Goal: Task Accomplishment & Management: Use online tool/utility

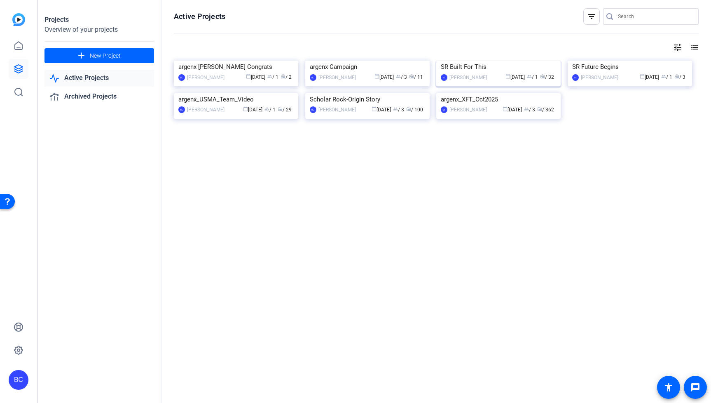
click at [521, 61] on img at bounding box center [498, 61] width 124 height 0
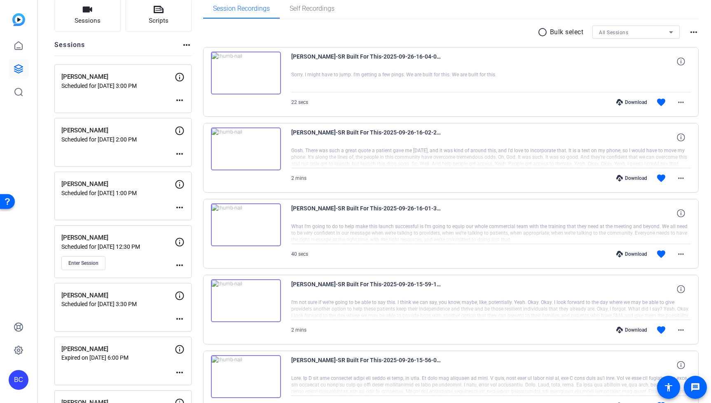
scroll to position [63, 0]
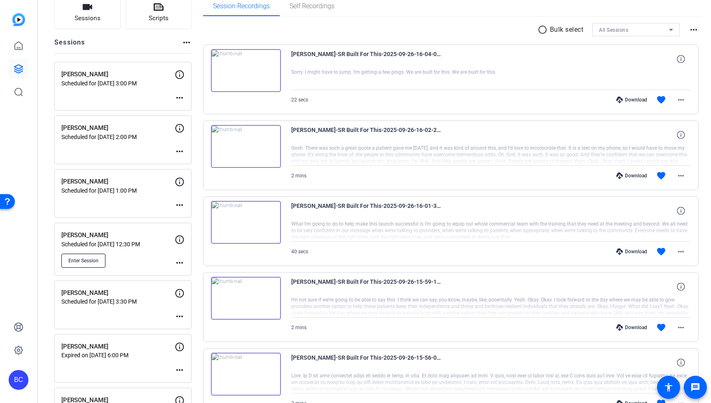
click at [80, 257] on span "Enter Session" at bounding box center [83, 260] width 30 height 7
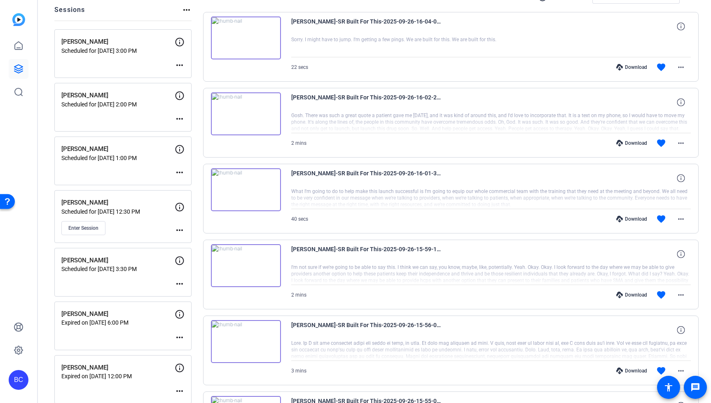
scroll to position [0, 0]
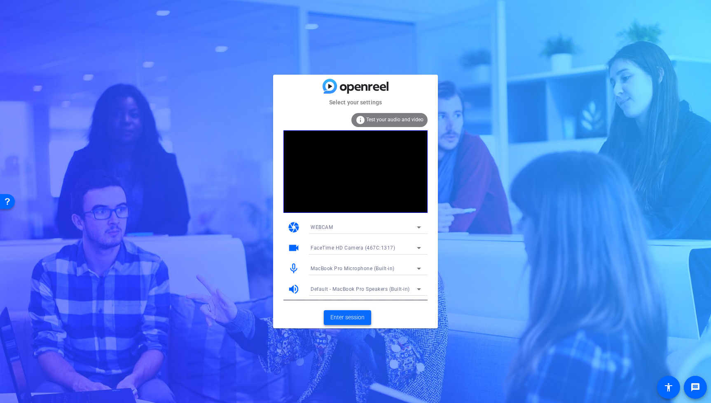
click at [363, 316] on span "Enter session" at bounding box center [347, 317] width 34 height 9
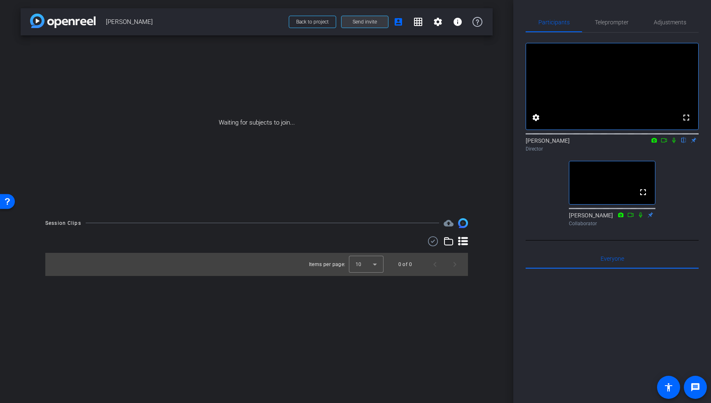
click at [359, 24] on span "Send invite" at bounding box center [365, 22] width 24 height 7
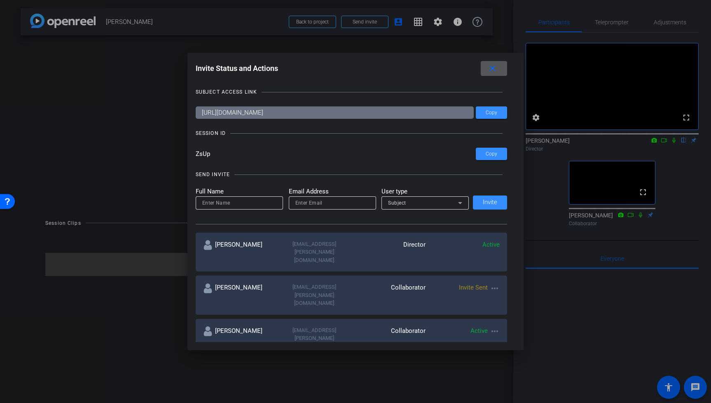
click at [494, 70] on mat-icon "close" at bounding box center [492, 68] width 10 height 10
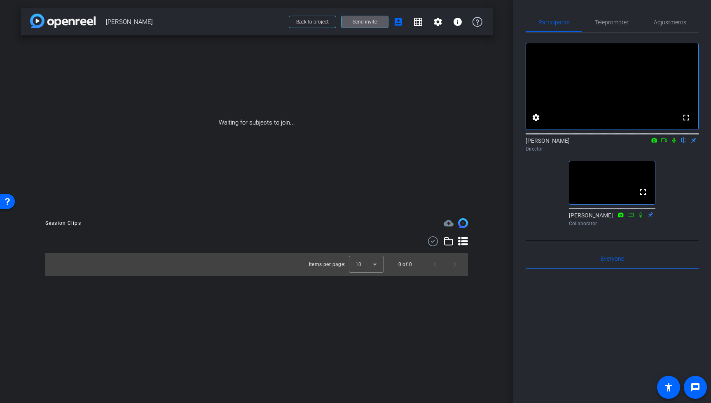
click at [665, 143] on icon at bounding box center [664, 140] width 7 height 6
click at [686, 143] on icon at bounding box center [684, 140] width 7 height 6
click at [675, 143] on icon at bounding box center [674, 140] width 7 height 6
click at [674, 143] on icon at bounding box center [674, 140] width 5 height 5
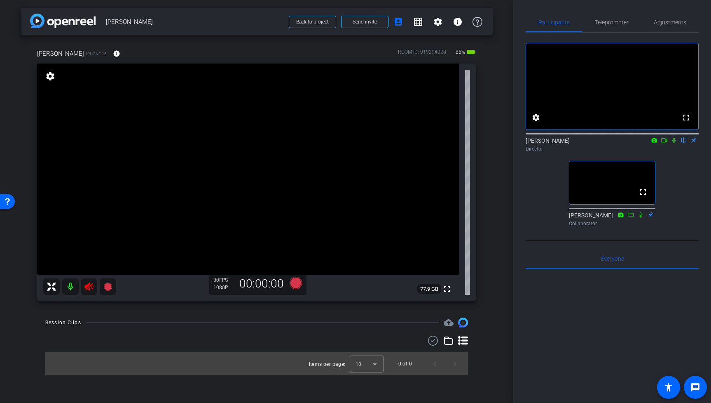
click at [90, 288] on icon at bounding box center [89, 286] width 10 height 10
click at [250, 177] on video at bounding box center [248, 168] width 422 height 211
click at [684, 20] on span "Adjustments" at bounding box center [670, 22] width 33 height 6
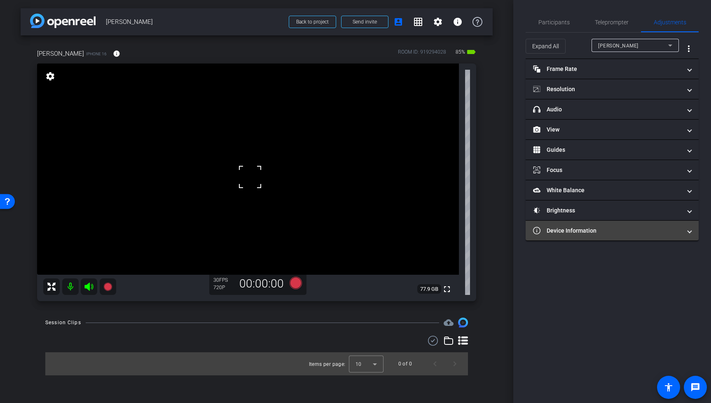
click at [621, 231] on mat-panel-title "Device Information" at bounding box center [607, 230] width 148 height 9
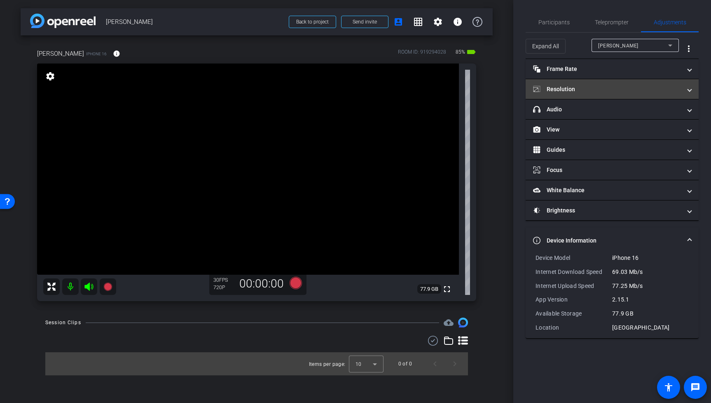
click at [595, 84] on mat-expansion-panel-header "Resolution" at bounding box center [612, 89] width 173 height 20
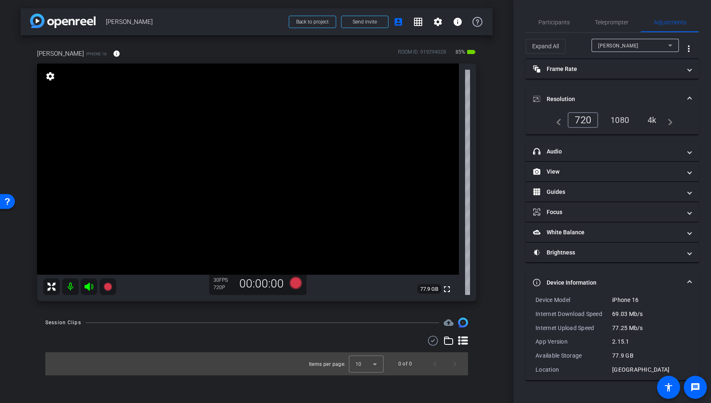
click at [650, 121] on div "4k" at bounding box center [652, 120] width 21 height 14
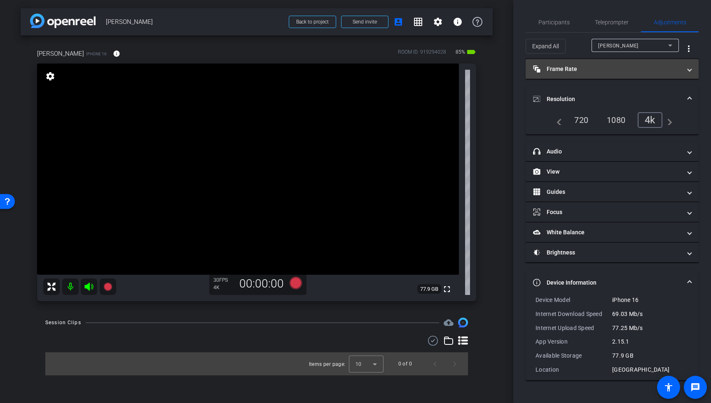
click at [625, 72] on mat-panel-title "Frame Rate Frame Rate" at bounding box center [607, 69] width 148 height 9
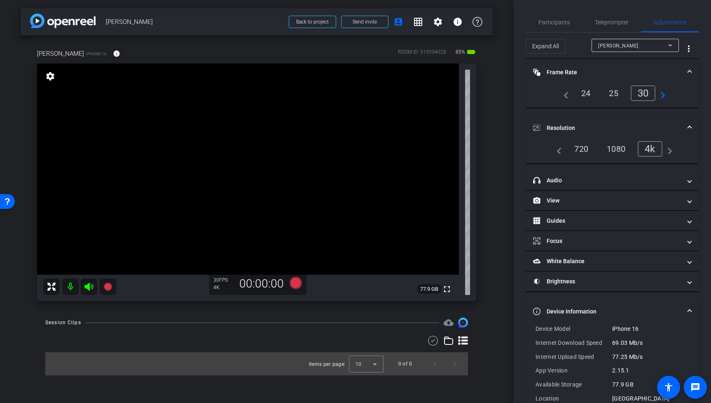
click at [688, 124] on span at bounding box center [689, 128] width 3 height 9
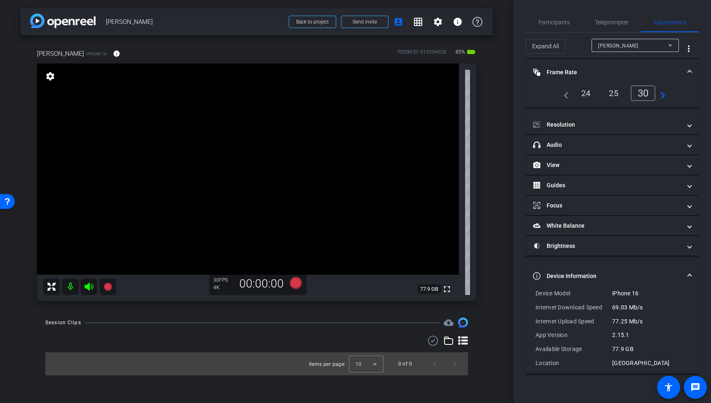
click at [691, 70] on span at bounding box center [689, 72] width 3 height 9
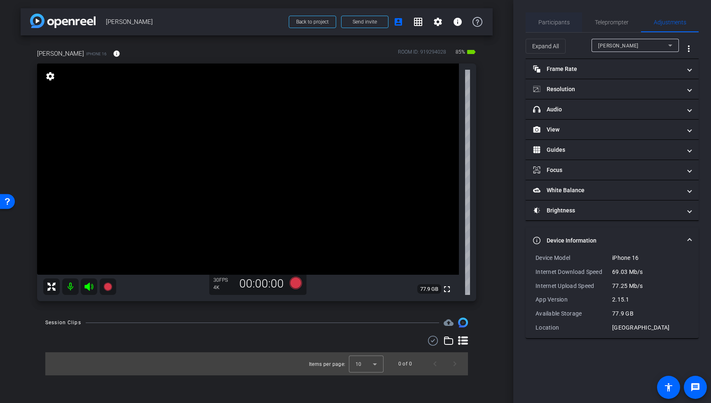
click at [564, 22] on span "Participants" at bounding box center [554, 22] width 31 height 6
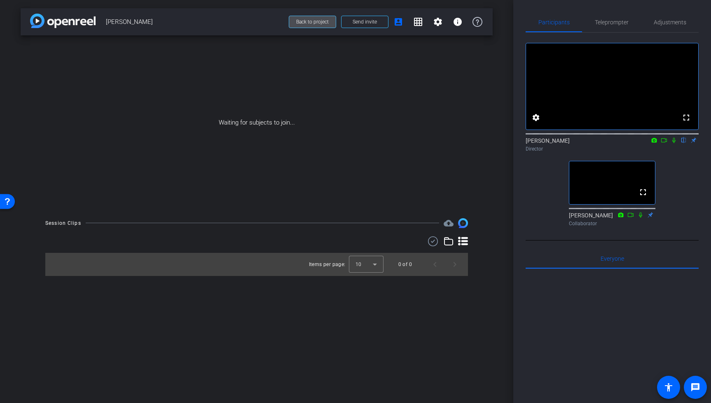
click at [326, 23] on span "Back to project" at bounding box center [312, 22] width 33 height 6
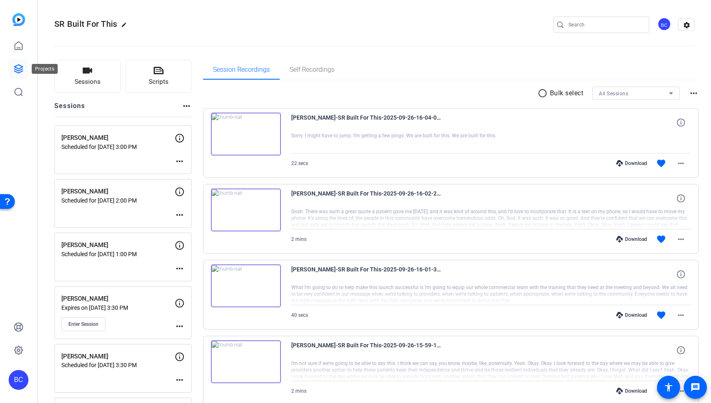
click at [19, 65] on icon at bounding box center [19, 69] width 10 height 10
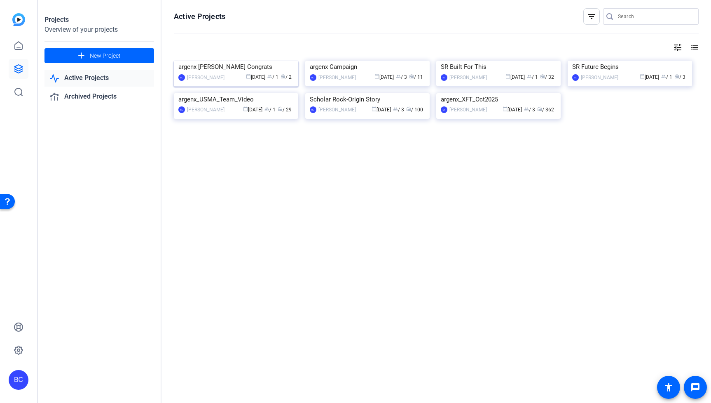
click at [262, 61] on img at bounding box center [236, 61] width 124 height 0
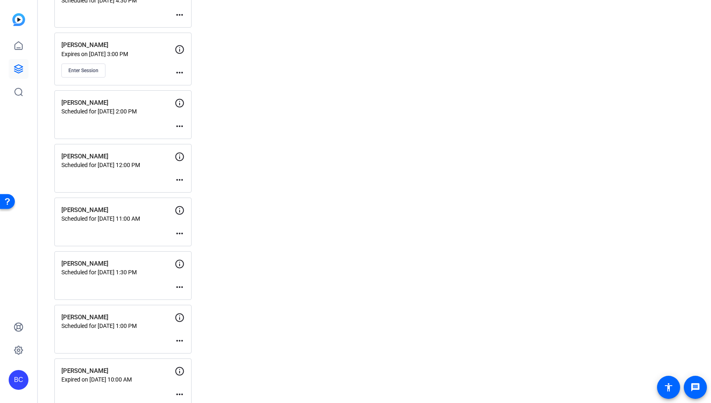
scroll to position [696, 0]
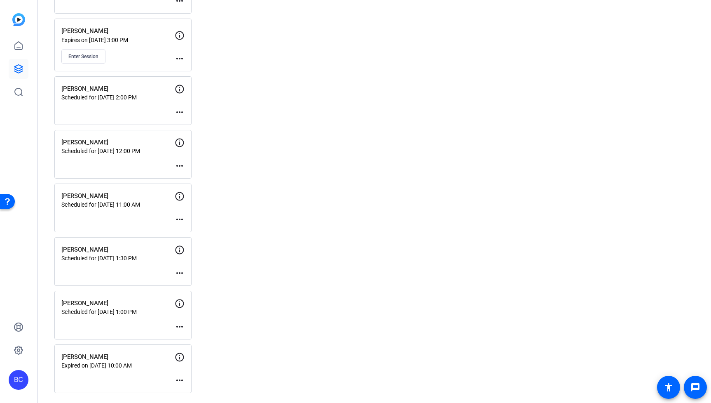
click at [179, 324] on mat-icon "more_horiz" at bounding box center [180, 326] width 10 height 10
click at [199, 336] on span "Edit Session" at bounding box center [199, 338] width 37 height 10
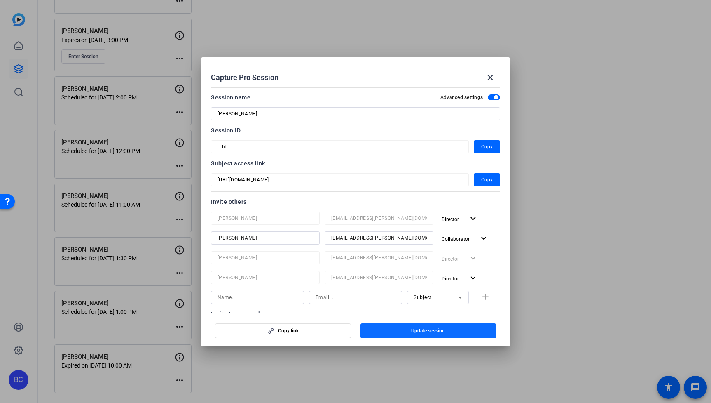
click at [436, 332] on span "Update session" at bounding box center [428, 330] width 34 height 7
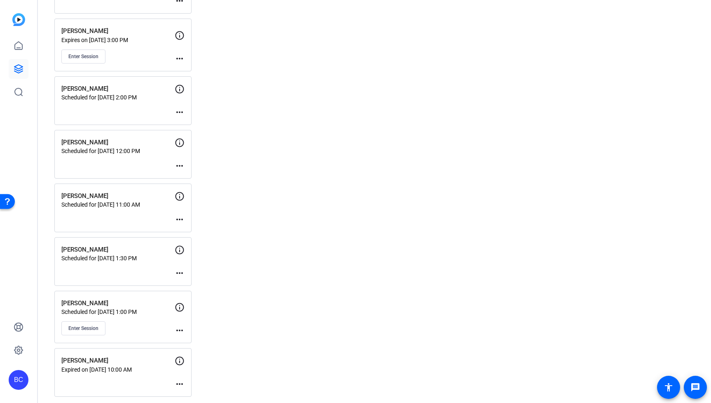
scroll to position [700, 0]
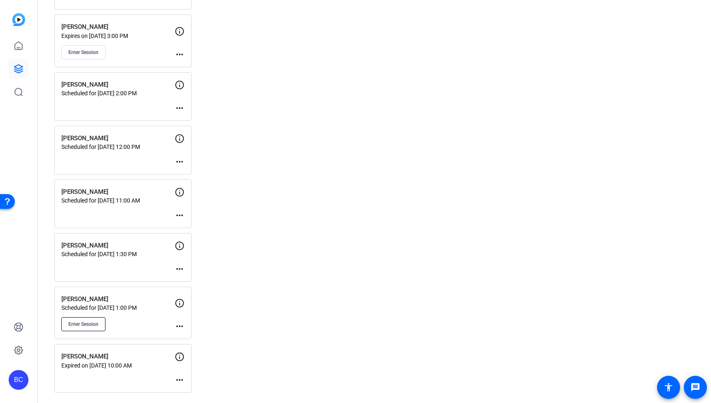
click at [98, 321] on span "Enter Session" at bounding box center [83, 324] width 30 height 7
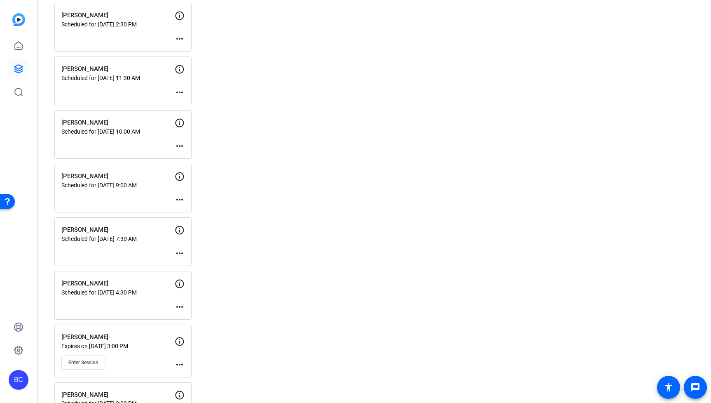
scroll to position [317, 0]
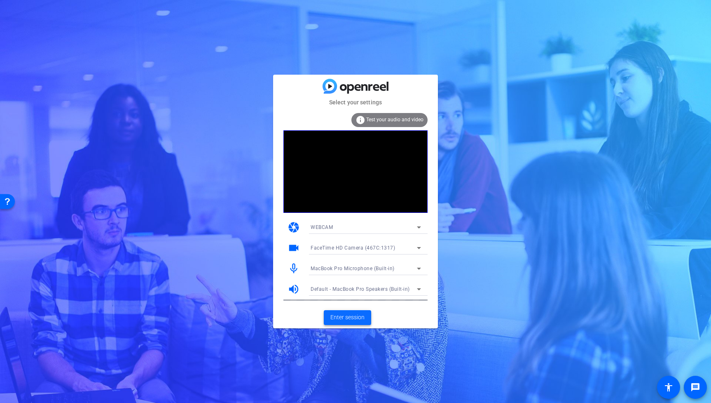
click at [363, 316] on span "Enter session" at bounding box center [347, 317] width 34 height 9
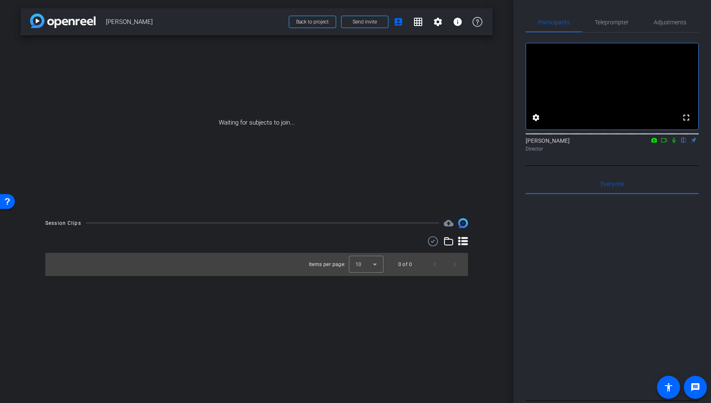
click at [665, 143] on icon at bounding box center [664, 140] width 7 height 6
click at [684, 143] on icon at bounding box center [684, 140] width 7 height 6
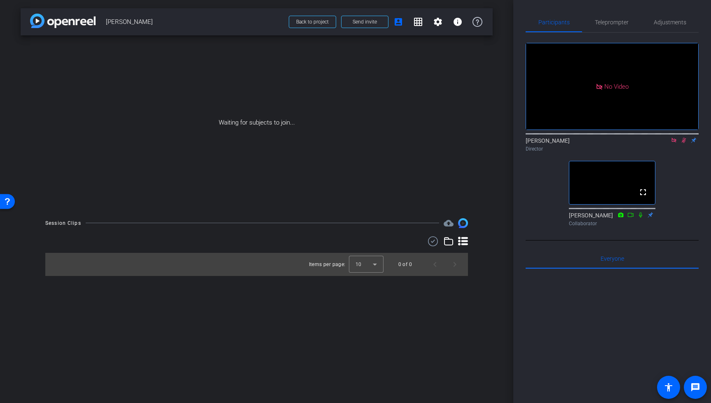
click at [682, 143] on icon at bounding box center [684, 140] width 5 height 5
click at [675, 142] on icon at bounding box center [674, 140] width 5 height 5
click at [361, 20] on span "Send invite" at bounding box center [365, 22] width 24 height 7
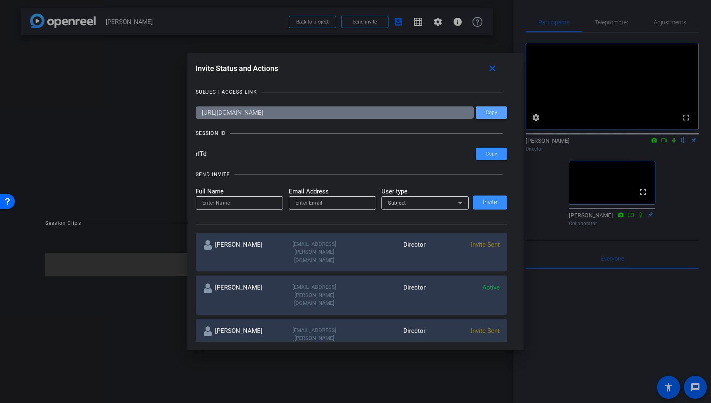
click at [498, 114] on span at bounding box center [491, 113] width 31 height 20
click at [495, 155] on span "Copy" at bounding box center [492, 154] width 12 height 6
click at [407, 203] on div "Subject" at bounding box center [423, 202] width 70 height 10
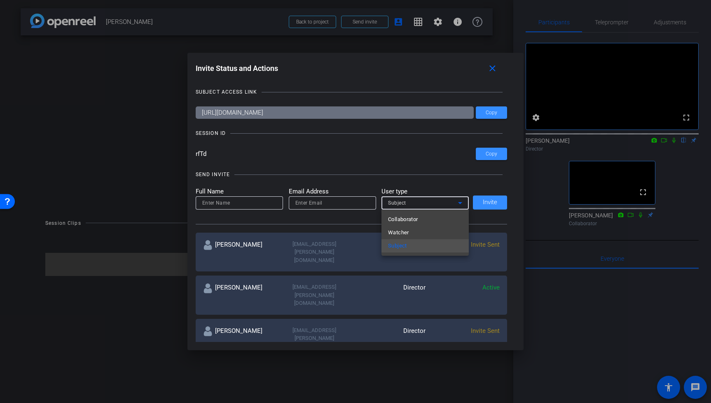
click at [391, 178] on div at bounding box center [355, 201] width 711 height 403
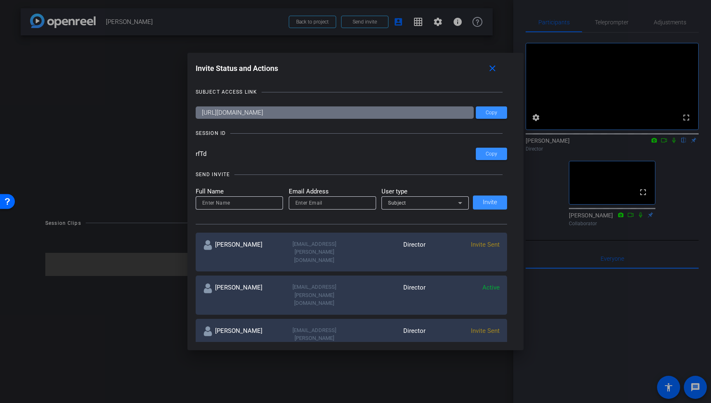
click at [220, 205] on input at bounding box center [239, 203] width 74 height 10
type input "Ryan O"
click at [317, 203] on input "email" at bounding box center [332, 203] width 74 height 10
paste input "romalley@argenx.com"
type input "romalley@argenx.com"
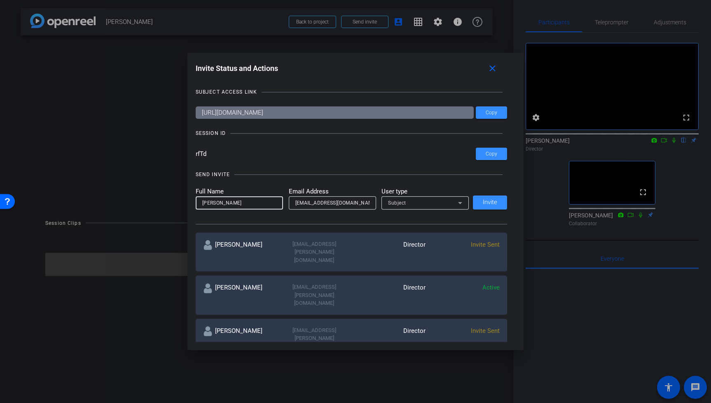
drag, startPoint x: 214, startPoint y: 205, endPoint x: 251, endPoint y: 205, distance: 37.1
click at [251, 205] on input "Ryan O" at bounding box center [239, 203] width 74 height 10
type input "Ryan"
click at [401, 177] on div "SEND INVITE" at bounding box center [352, 174] width 312 height 8
click at [486, 203] on span "Invite" at bounding box center [490, 202] width 14 height 6
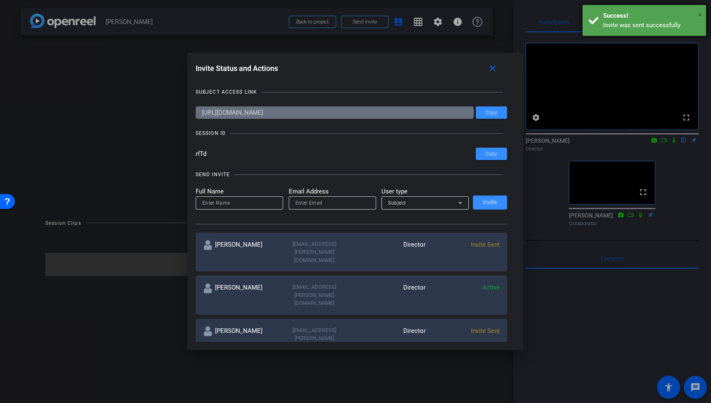
click at [700, 14] on span "×" at bounding box center [700, 15] width 5 height 10
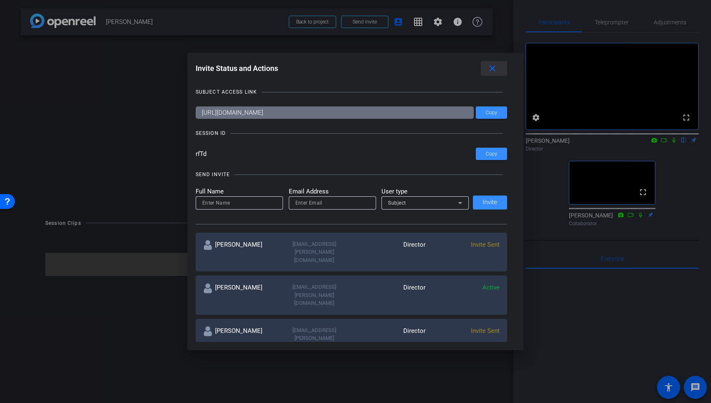
click at [490, 67] on mat-icon "close" at bounding box center [492, 68] width 10 height 10
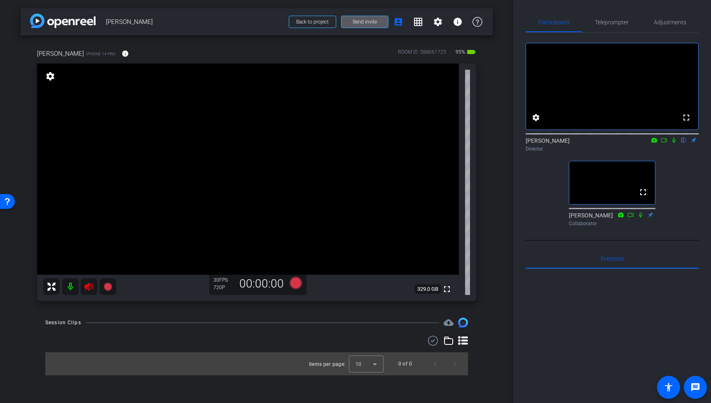
click at [91, 286] on icon at bounding box center [89, 286] width 10 height 10
click at [666, 24] on span "Adjustments" at bounding box center [670, 22] width 33 height 6
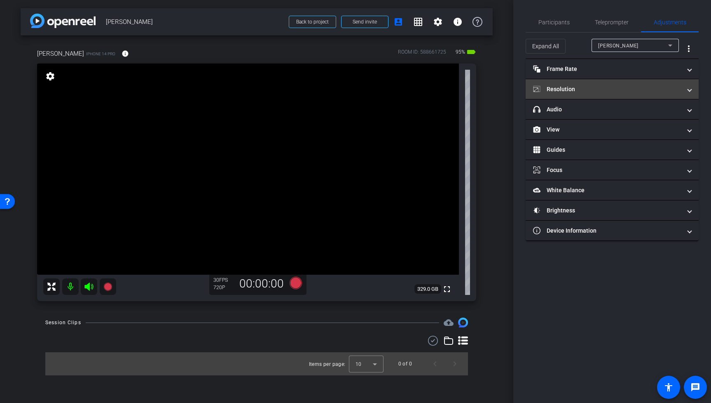
click at [594, 90] on mat-panel-title "Resolution" at bounding box center [607, 89] width 148 height 9
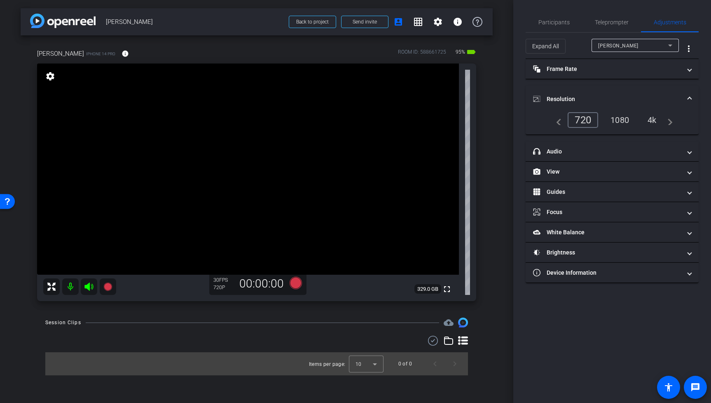
click at [657, 117] on div "4k" at bounding box center [652, 120] width 21 height 14
click at [552, 21] on span "Participants" at bounding box center [554, 22] width 31 height 6
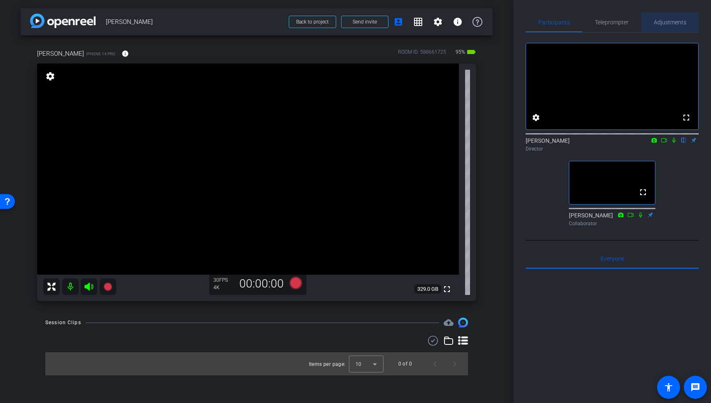
click at [685, 21] on span "Adjustments" at bounding box center [670, 22] width 33 height 6
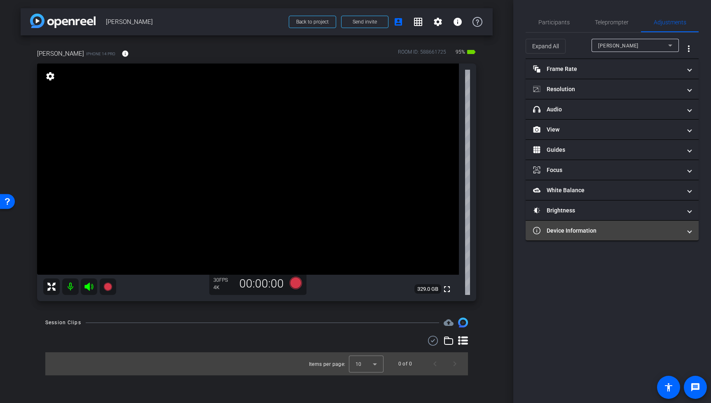
click at [576, 231] on mat-panel-title "Device Information" at bounding box center [607, 230] width 148 height 9
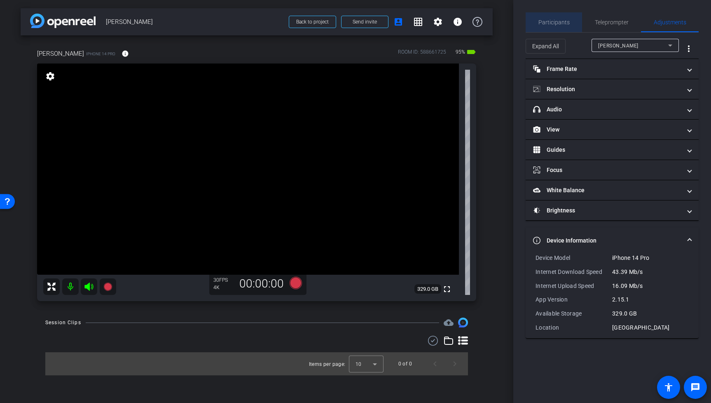
click at [563, 26] on span "Participants" at bounding box center [554, 22] width 31 height 20
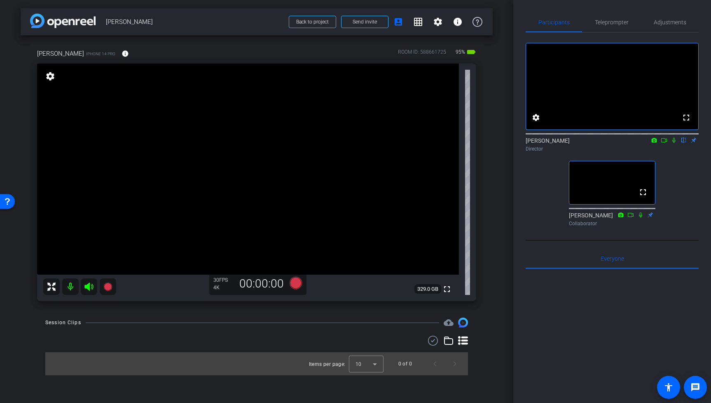
click at [502, 103] on div "arrow_back Ryan O'Malley Back to project Send invite account_box grid_on settin…" at bounding box center [256, 201] width 513 height 403
click at [673, 23] on span "Adjustments" at bounding box center [670, 22] width 33 height 6
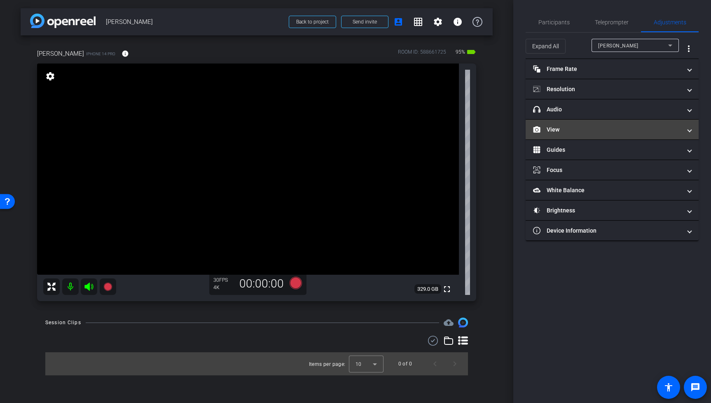
click at [599, 131] on mat-panel-title "View" at bounding box center [607, 129] width 148 height 9
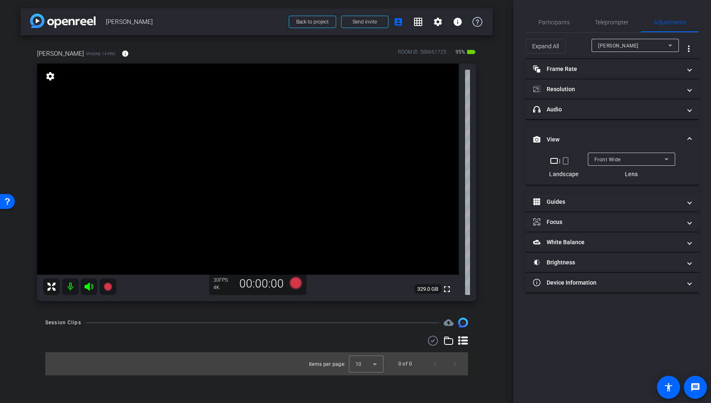
click at [615, 163] on div "Front Wide" at bounding box center [630, 159] width 70 height 10
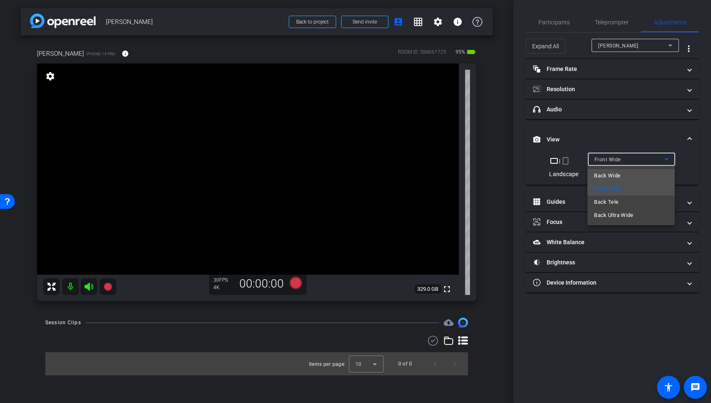
click at [616, 178] on span "Back Wide" at bounding box center [607, 176] width 26 height 10
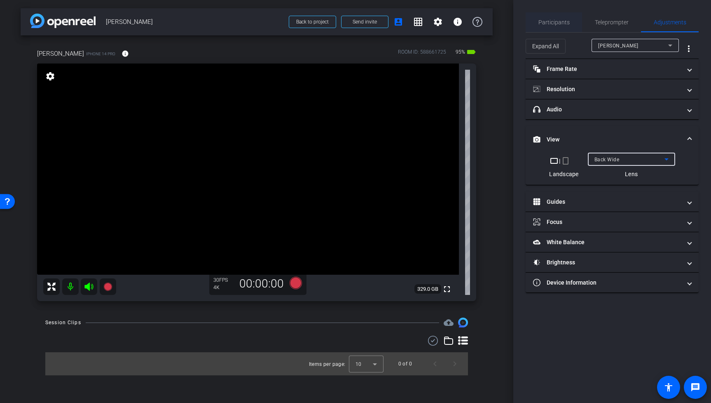
click at [567, 23] on span "Participants" at bounding box center [554, 22] width 31 height 6
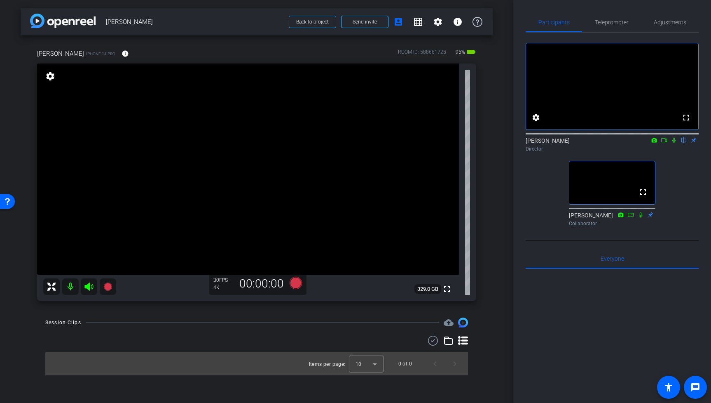
click at [244, 236] on video at bounding box center [248, 168] width 422 height 211
click at [249, 227] on video at bounding box center [248, 168] width 422 height 211
click at [251, 243] on video at bounding box center [248, 168] width 422 height 211
click at [246, 226] on video at bounding box center [248, 168] width 422 height 211
click at [251, 192] on video at bounding box center [248, 168] width 422 height 211
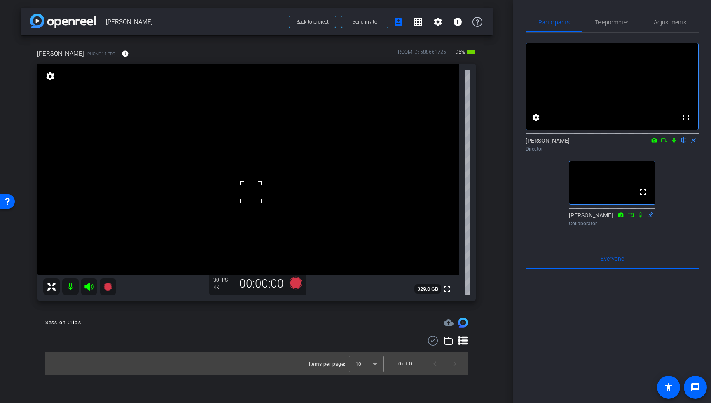
click at [253, 219] on video at bounding box center [248, 168] width 422 height 211
click at [254, 195] on video at bounding box center [248, 168] width 422 height 211
click at [259, 213] on video at bounding box center [248, 168] width 422 height 211
click at [267, 187] on video at bounding box center [248, 168] width 422 height 211
click at [247, 217] on video at bounding box center [248, 168] width 422 height 211
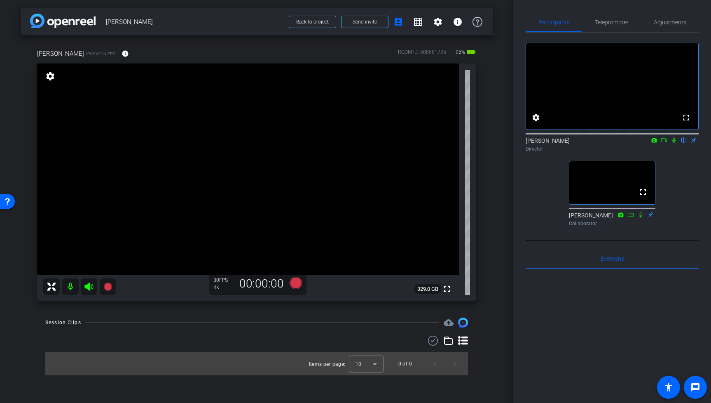
click at [327, 212] on video at bounding box center [248, 168] width 422 height 211
click at [300, 199] on video at bounding box center [248, 168] width 422 height 211
click at [273, 209] on video at bounding box center [248, 168] width 422 height 211
click at [276, 198] on video at bounding box center [248, 168] width 422 height 211
click at [292, 213] on video at bounding box center [248, 168] width 422 height 211
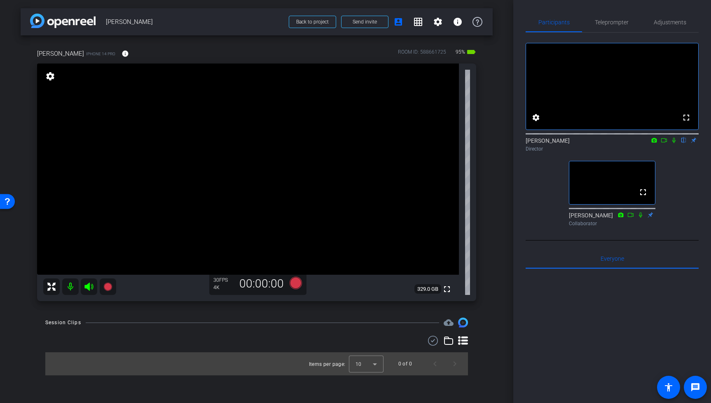
click at [272, 194] on video at bounding box center [248, 168] width 422 height 211
click at [277, 197] on video at bounding box center [248, 168] width 422 height 211
click at [269, 194] on video at bounding box center [248, 168] width 422 height 211
click at [273, 169] on video at bounding box center [248, 168] width 422 height 211
click at [273, 183] on video at bounding box center [248, 168] width 422 height 211
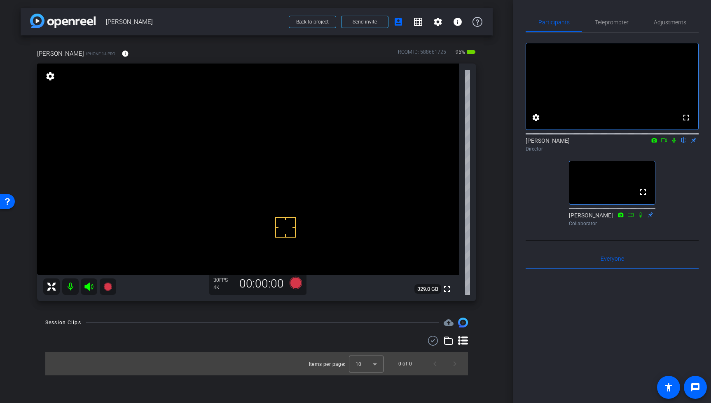
click at [664, 143] on icon at bounding box center [664, 140] width 7 height 6
click at [281, 190] on video at bounding box center [248, 168] width 422 height 211
click at [284, 201] on video at bounding box center [248, 168] width 422 height 211
click at [106, 284] on icon at bounding box center [107, 286] width 8 height 8
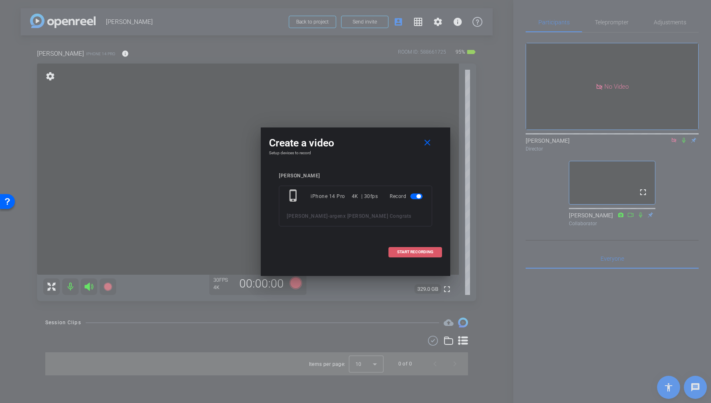
click at [433, 251] on span "START RECORDING" at bounding box center [415, 252] width 36 height 4
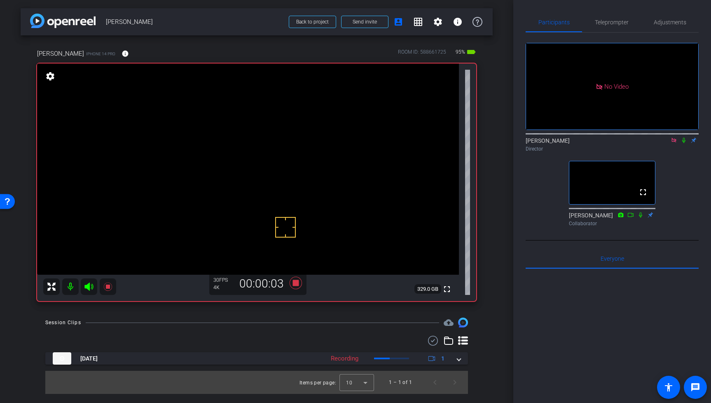
click at [683, 143] on icon at bounding box center [684, 140] width 7 height 6
click at [265, 176] on video at bounding box center [248, 168] width 422 height 211
click at [272, 203] on video at bounding box center [248, 168] width 422 height 211
click at [269, 183] on video at bounding box center [248, 168] width 422 height 211
click at [268, 189] on video at bounding box center [248, 168] width 422 height 211
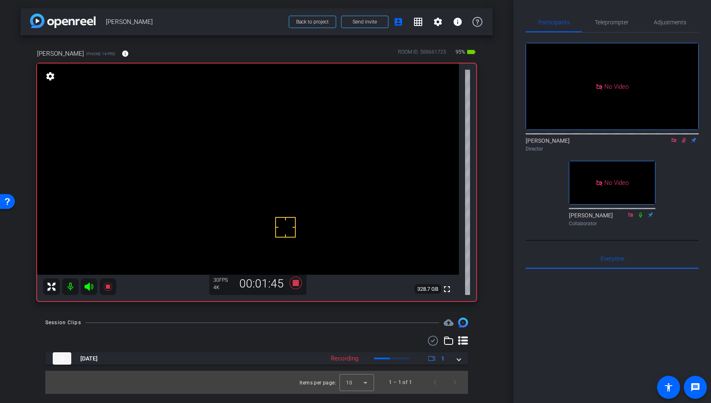
click at [266, 187] on video at bounding box center [248, 168] width 422 height 211
click at [678, 19] on span "Adjustments" at bounding box center [670, 22] width 33 height 6
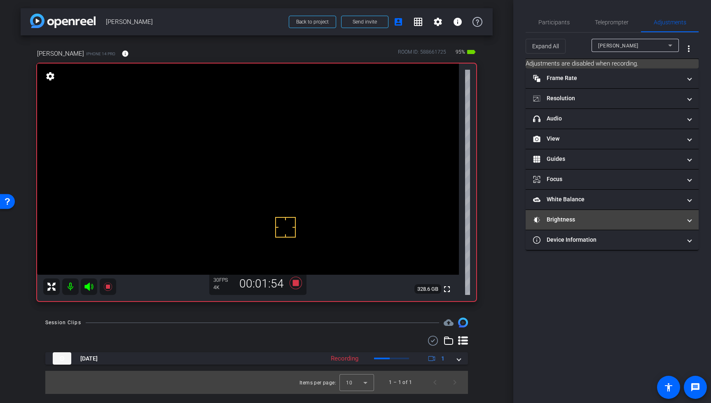
click at [610, 229] on mat-expansion-panel-header "Brightness" at bounding box center [612, 220] width 173 height 20
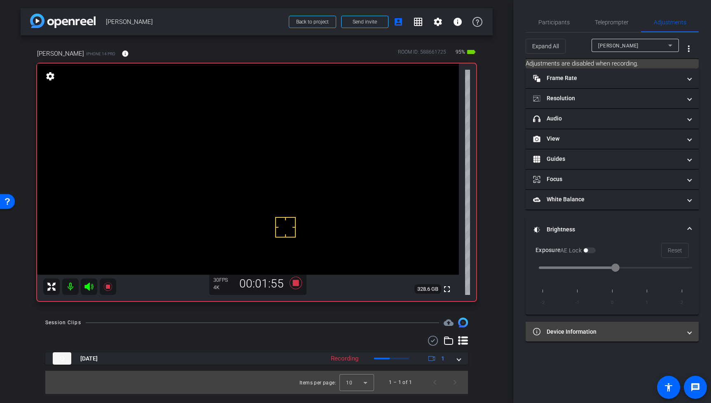
click at [621, 331] on mat-panel-title "Device Information" at bounding box center [607, 331] width 148 height 9
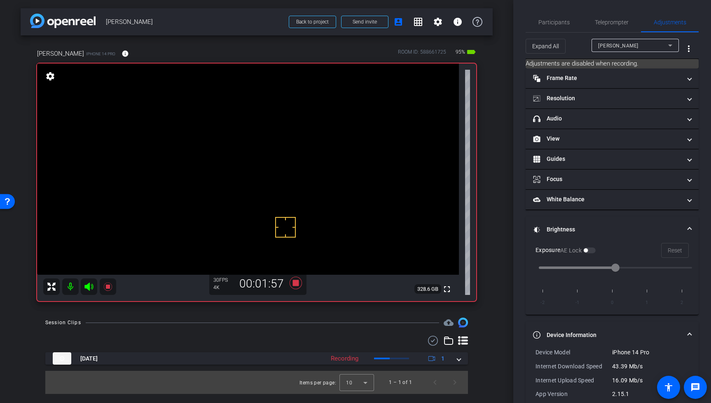
click at [688, 230] on span at bounding box center [689, 229] width 3 height 9
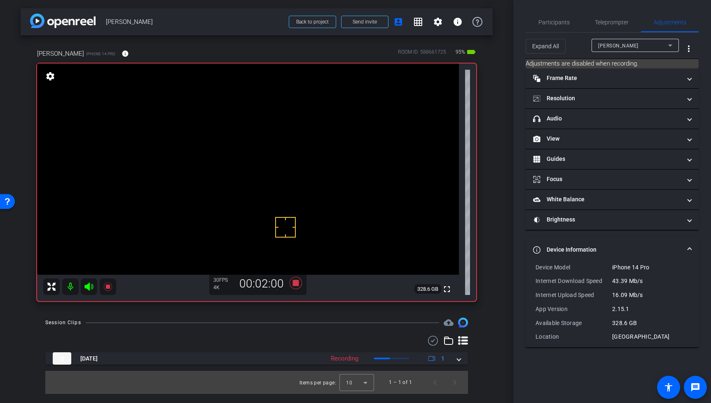
click at [272, 191] on video at bounding box center [248, 168] width 422 height 211
click at [290, 201] on video at bounding box center [248, 168] width 422 height 211
click at [570, 20] on div "Participants" at bounding box center [554, 22] width 56 height 20
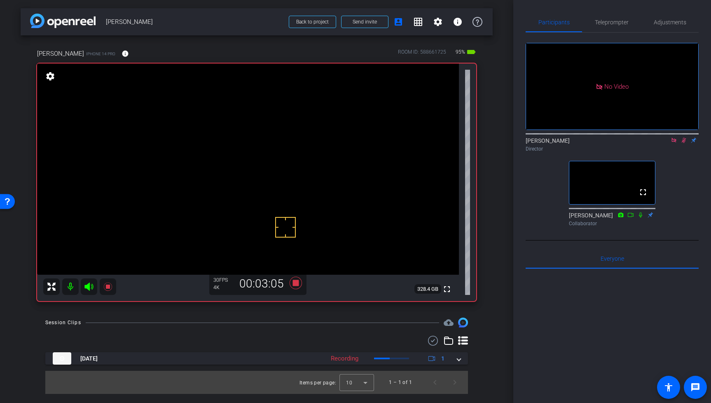
click at [675, 137] on icon at bounding box center [674, 140] width 7 height 6
click at [664, 143] on icon at bounding box center [664, 140] width 7 height 6
click at [264, 190] on video at bounding box center [248, 168] width 422 height 211
click at [271, 170] on video at bounding box center [248, 168] width 422 height 211
click at [683, 143] on icon at bounding box center [684, 140] width 5 height 5
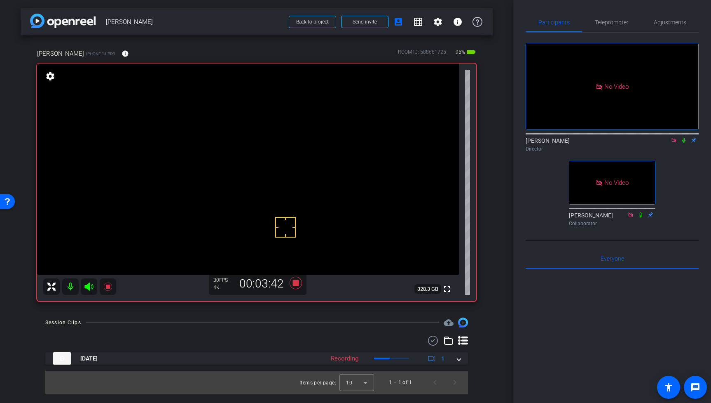
click at [677, 143] on icon at bounding box center [674, 140] width 7 height 6
click at [668, 24] on span "Adjustments" at bounding box center [670, 22] width 33 height 6
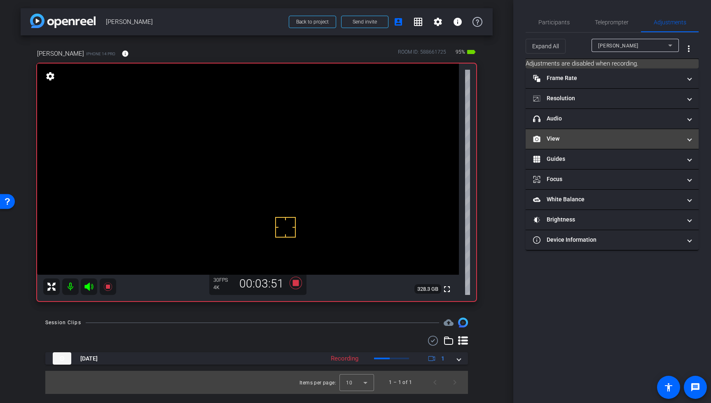
click at [575, 139] on mat-panel-title "View" at bounding box center [607, 138] width 148 height 9
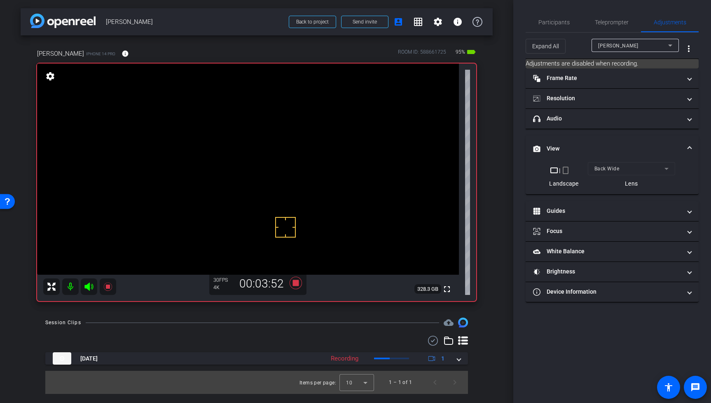
click at [649, 168] on mat-form-field "Back Wide" at bounding box center [631, 168] width 87 height 13
click at [625, 166] on mat-form-field "Back Wide" at bounding box center [631, 168] width 87 height 13
click at [664, 167] on mat-form-field "Back Wide" at bounding box center [631, 168] width 87 height 13
click at [692, 145] on mat-expansion-panel-header "View" at bounding box center [612, 149] width 173 height 26
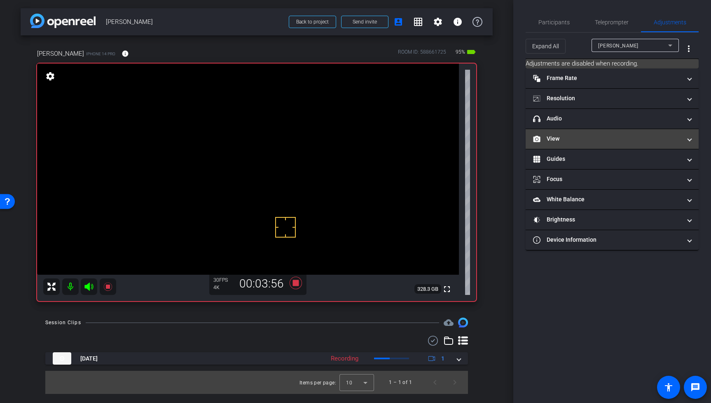
click at [673, 137] on mat-panel-title "View" at bounding box center [607, 138] width 148 height 9
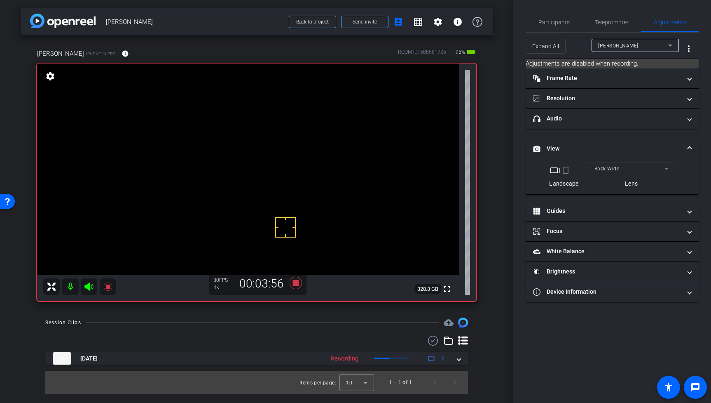
click at [621, 169] on mat-form-field "Back Wide" at bounding box center [631, 168] width 87 height 13
click at [666, 170] on mat-form-field "Back Wide" at bounding box center [631, 168] width 87 height 13
click at [651, 173] on mat-form-field "Back Wide" at bounding box center [631, 168] width 87 height 13
click at [104, 286] on icon at bounding box center [108, 286] width 10 height 10
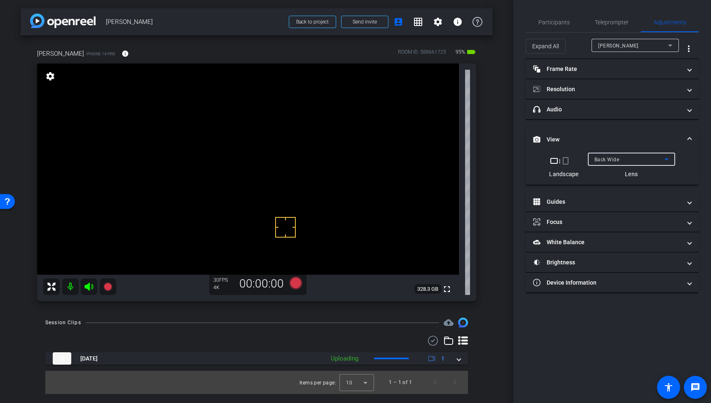
click at [666, 159] on icon at bounding box center [667, 159] width 4 height 2
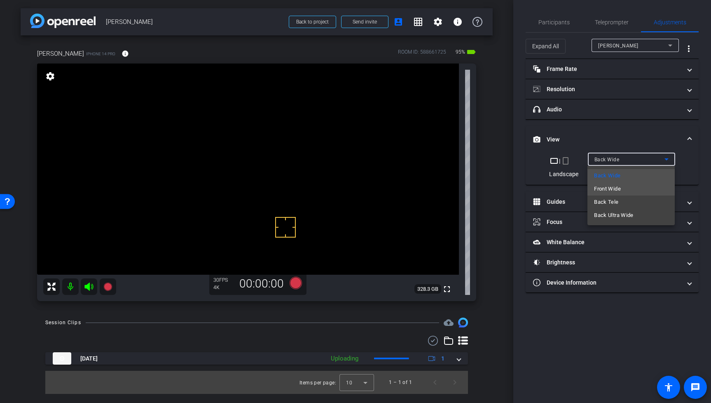
click at [620, 188] on span "Front Wide" at bounding box center [607, 189] width 27 height 10
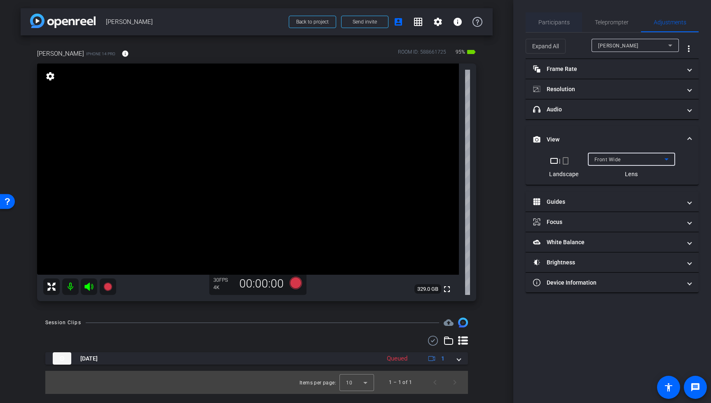
click at [560, 19] on span "Participants" at bounding box center [554, 22] width 31 height 6
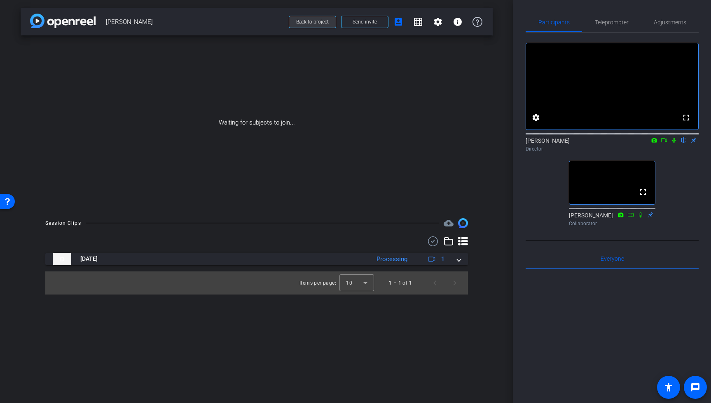
click at [312, 20] on span "Back to project" at bounding box center [312, 22] width 33 height 6
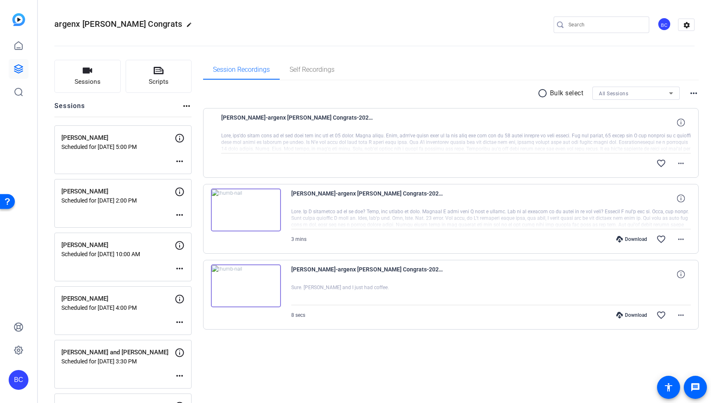
click at [565, 171] on div "favorite_border more_horiz" at bounding box center [526, 163] width 329 height 20
click at [17, 68] on icon at bounding box center [19, 69] width 10 height 10
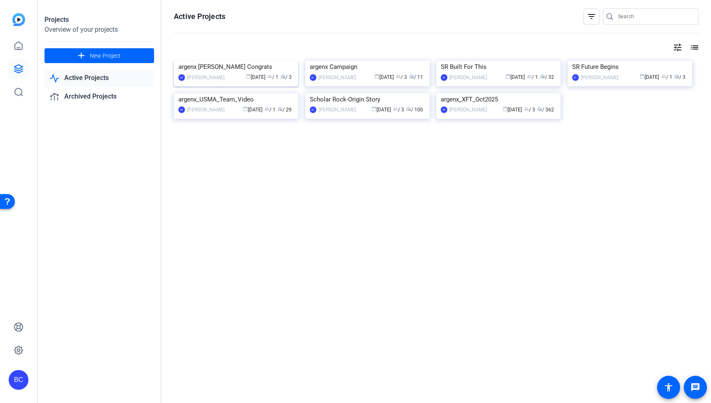
click at [241, 61] on img at bounding box center [236, 61] width 124 height 0
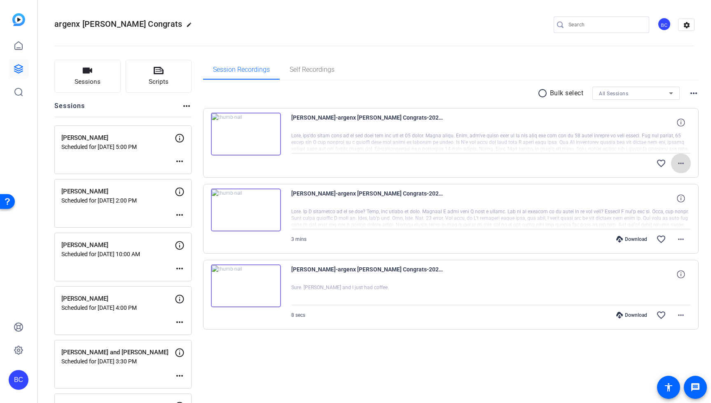
click at [680, 164] on mat-icon "more_horiz" at bounding box center [681, 163] width 10 height 10
click at [660, 181] on span "Download Original" at bounding box center [659, 181] width 49 height 10
click at [483, 43] on openreel-divider-bar at bounding box center [374, 43] width 640 height 25
